Goal: Book appointment/travel/reservation

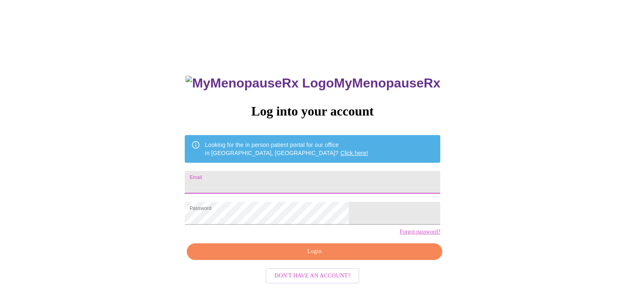
click at [323, 184] on input "Email" at bounding box center [313, 182] width 256 height 23
type input "[EMAIL_ADDRESS][DOMAIN_NAME]"
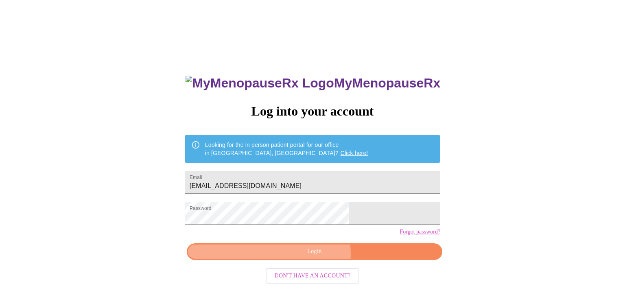
click at [309, 257] on span "Login" at bounding box center [314, 252] width 237 height 10
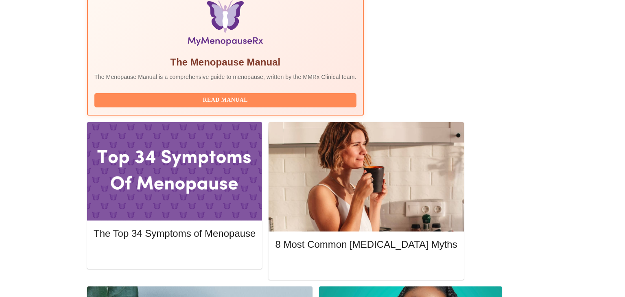
scroll to position [276, 0]
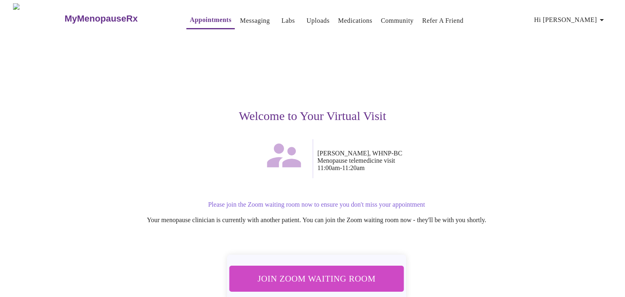
click at [304, 281] on span "Join Zoom Waiting Room" at bounding box center [316, 278] width 154 height 15
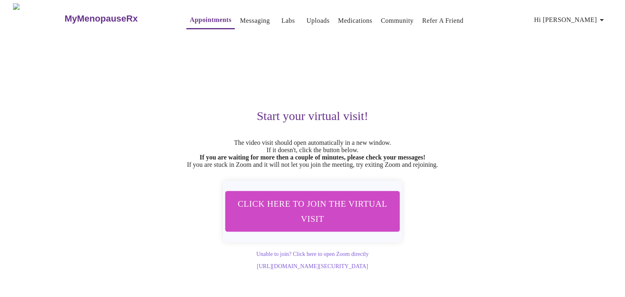
click at [190, 17] on link "Appointments" at bounding box center [211, 19] width 42 height 11
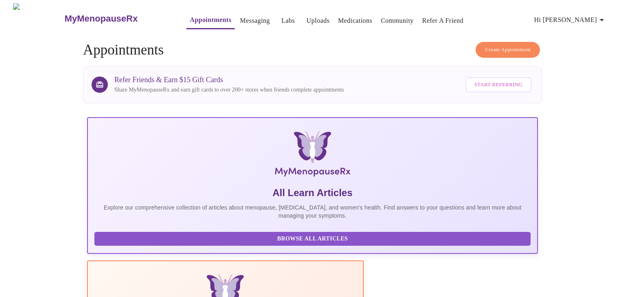
click at [488, 46] on span "Create Appointment" at bounding box center [508, 49] width 46 height 9
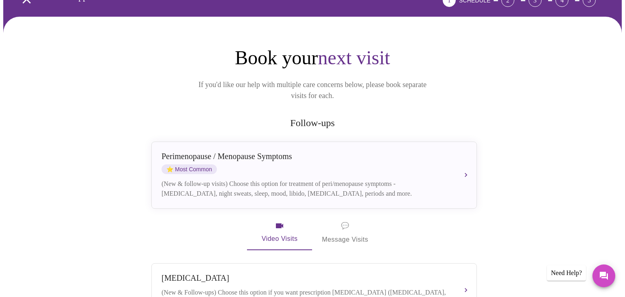
scroll to position [50, 0]
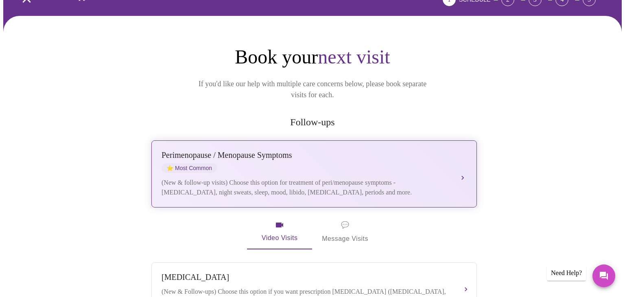
click at [457, 159] on div "[MEDICAL_DATA] / Menopause Symptoms ⭐ Most Common (New & follow-up visits) Choo…" at bounding box center [314, 174] width 305 height 47
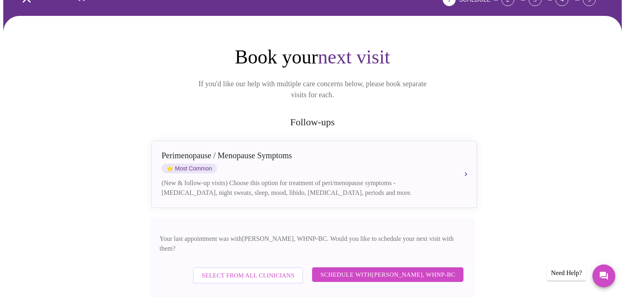
click at [406, 269] on span "Schedule with [PERSON_NAME], WHNP-BC" at bounding box center [387, 274] width 135 height 11
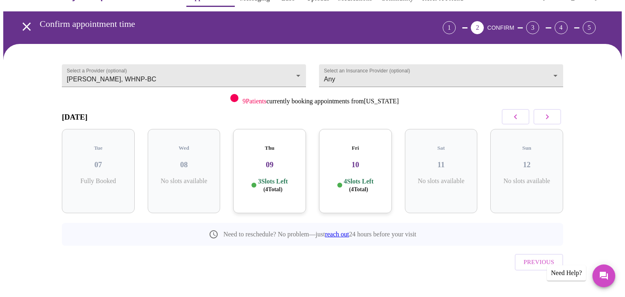
click at [550, 116] on icon "button" at bounding box center [547, 117] width 10 height 10
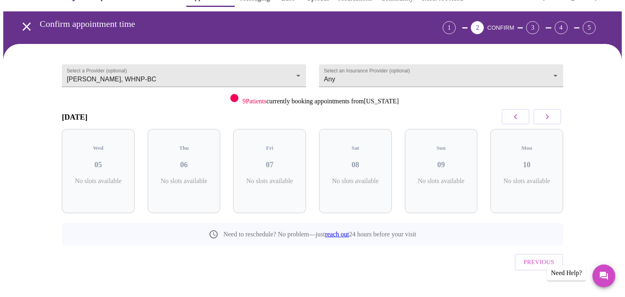
click at [550, 116] on icon "button" at bounding box center [547, 117] width 10 height 10
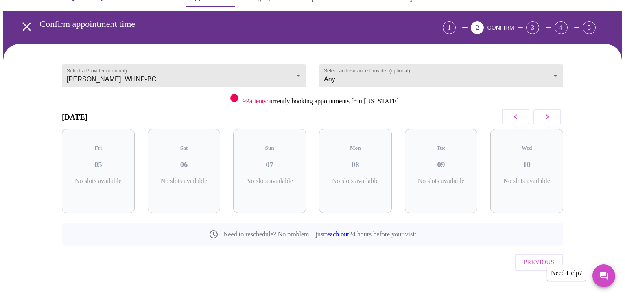
click at [550, 116] on icon "button" at bounding box center [547, 117] width 10 height 10
click at [512, 114] on icon "button" at bounding box center [516, 117] width 10 height 10
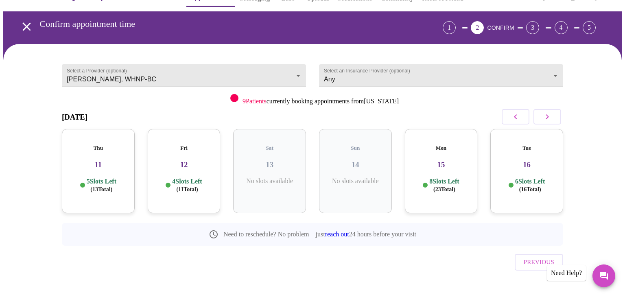
click at [512, 114] on icon "button" at bounding box center [516, 117] width 10 height 10
click at [458, 168] on div "Tue 09 6 Slots Left ( 17 Total)" at bounding box center [441, 171] width 73 height 84
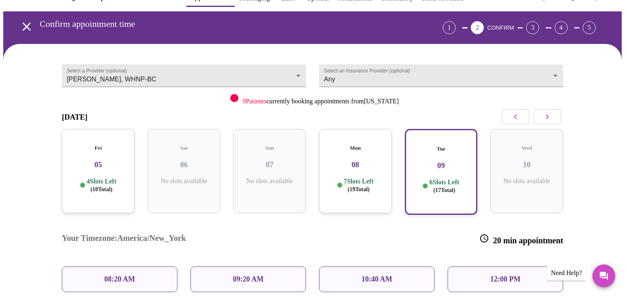
click at [345, 267] on div "10:40 AM" at bounding box center [377, 280] width 116 height 26
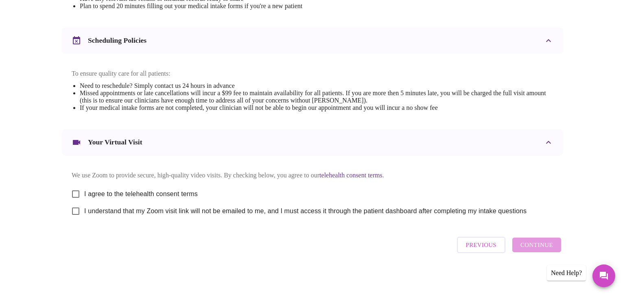
scroll to position [293, 0]
click at [76, 191] on input "I agree to the telehealth consent terms" at bounding box center [75, 194] width 17 height 17
checkbox input "true"
click at [76, 210] on input "I understand that my Zoom visit link will not be emailed to me, and I must acce…" at bounding box center [75, 211] width 17 height 17
checkbox input "true"
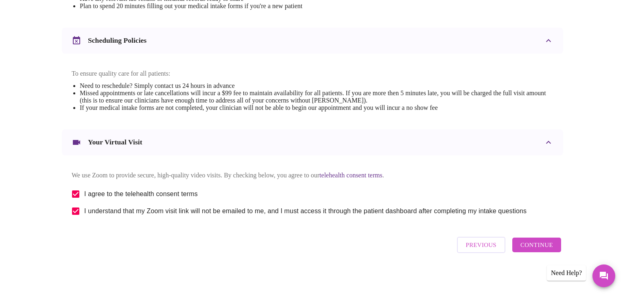
click at [535, 246] on span "Continue" at bounding box center [536, 245] width 33 height 11
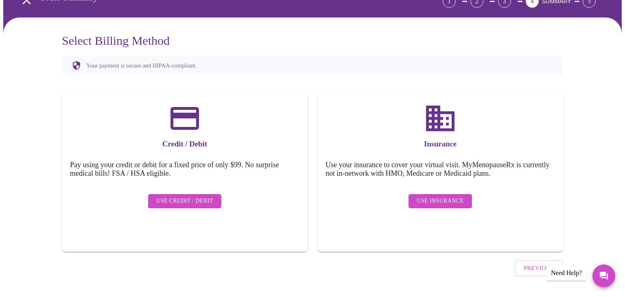
click at [430, 197] on span "Use Insurance" at bounding box center [440, 201] width 47 height 10
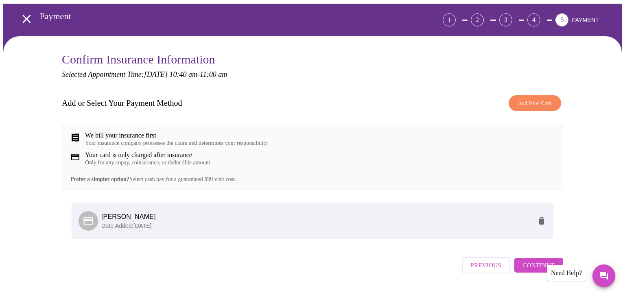
scroll to position [56, 0]
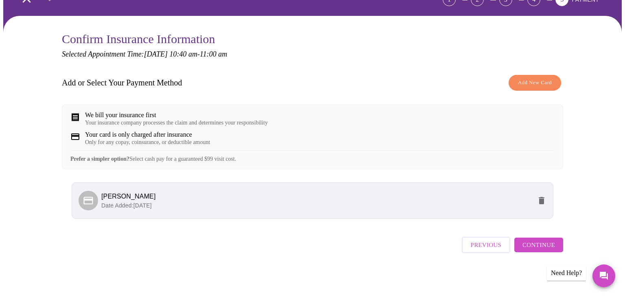
click at [535, 246] on span "Continue" at bounding box center [539, 245] width 33 height 11
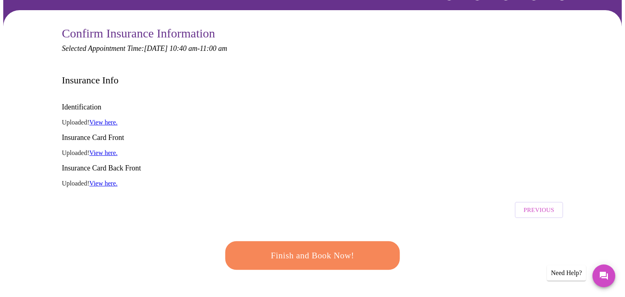
click at [379, 248] on span "Finish and Book Now!" at bounding box center [312, 256] width 157 height 16
